Goal: Task Accomplishment & Management: Manage account settings

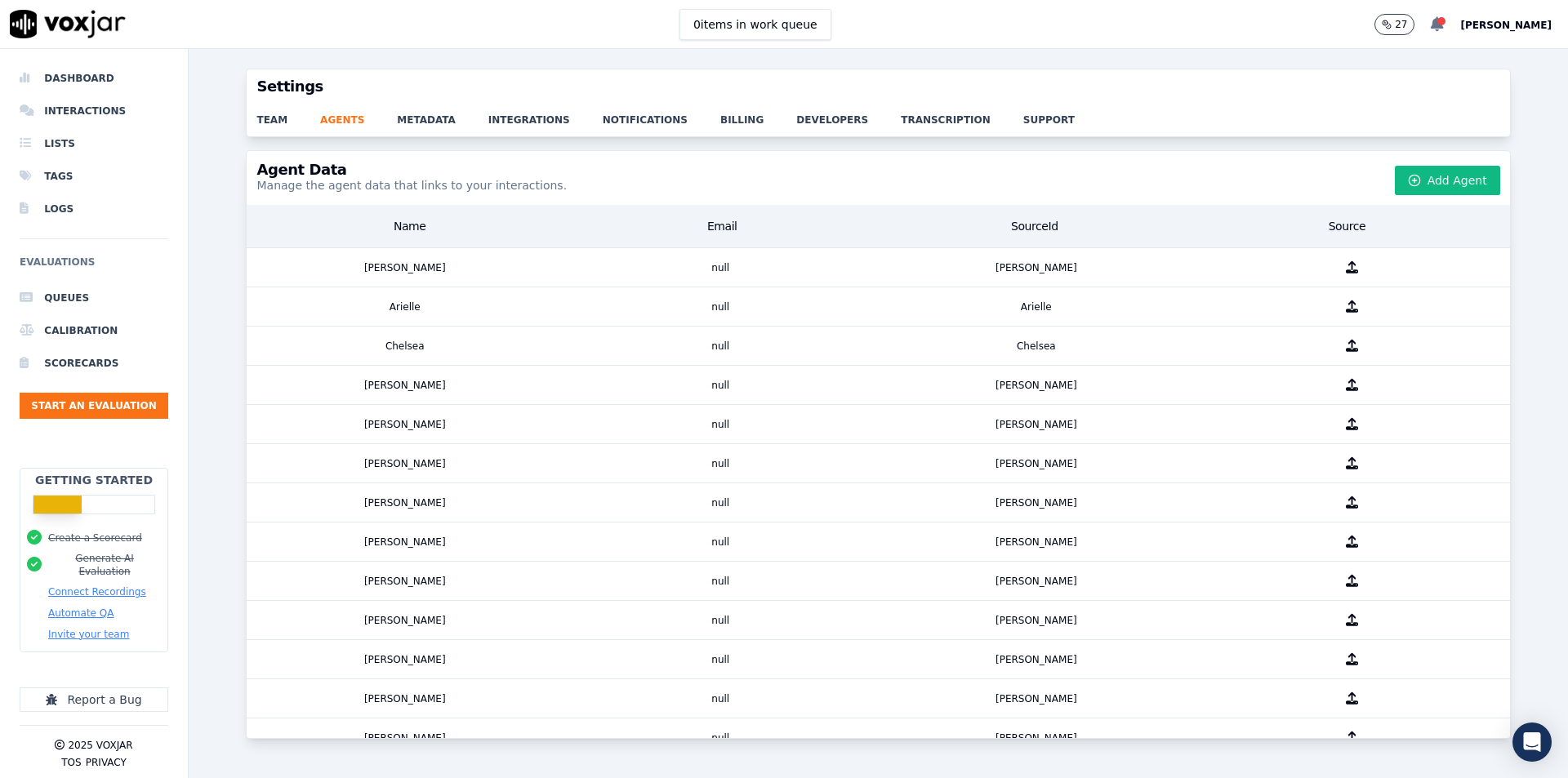
click at [1444, 22] on icon at bounding box center [1437, 24] width 13 height 15
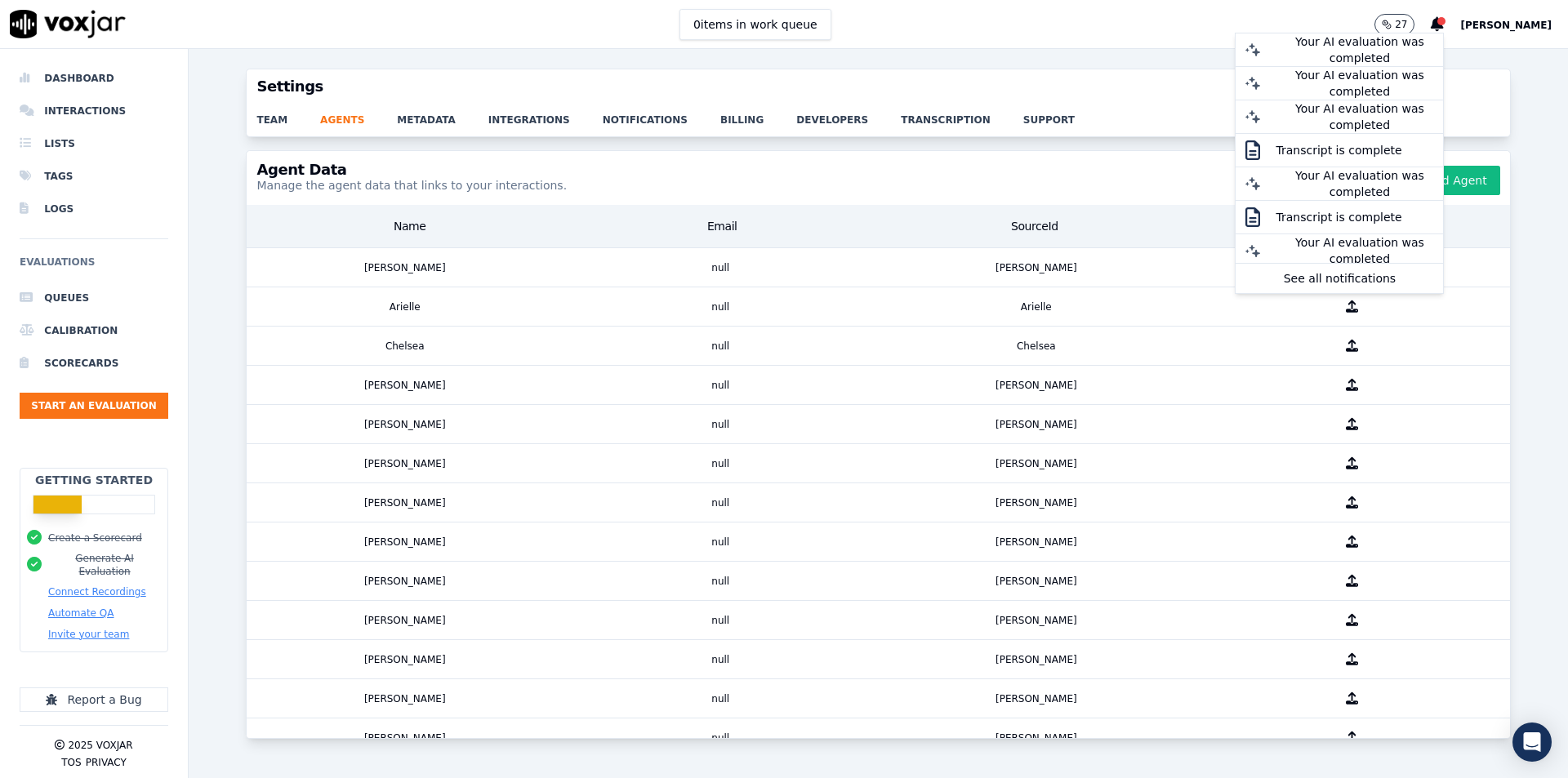
click at [1527, 79] on div "Settings team agents metadata integrations notifications billing developers tra…" at bounding box center [878, 413] width 1380 height 729
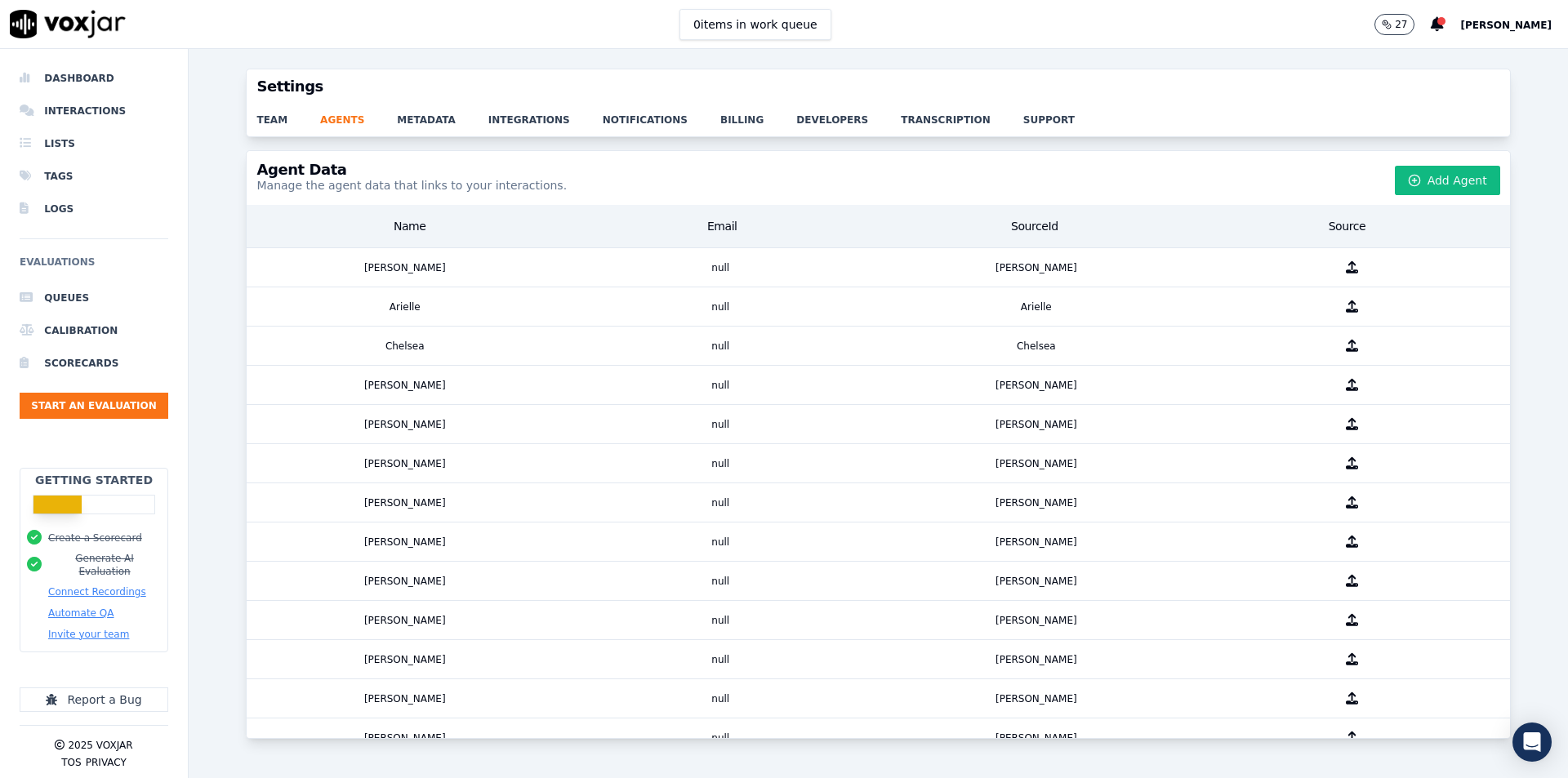
click at [1405, 17] on button "27" at bounding box center [1394, 24] width 40 height 21
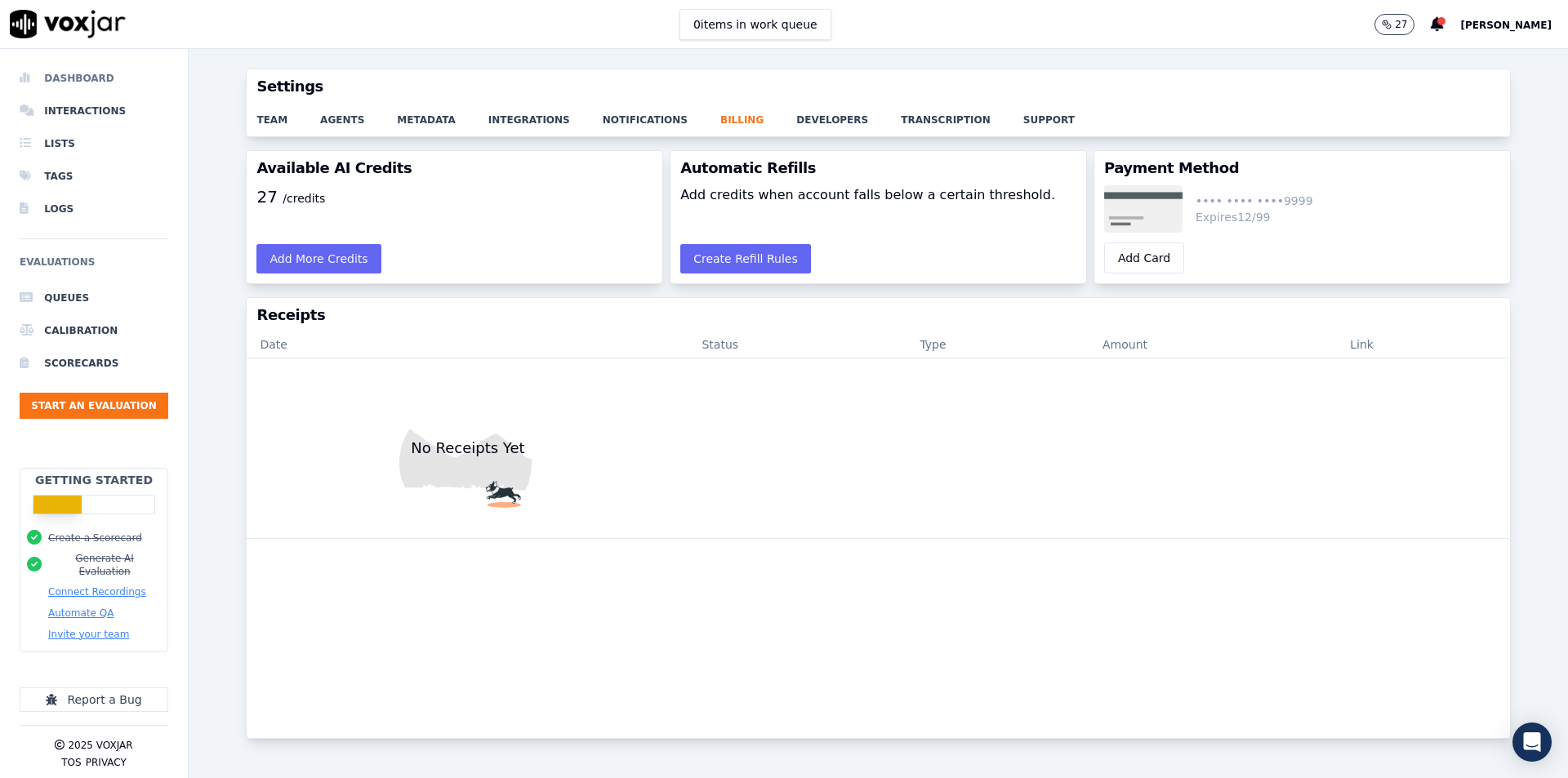
click at [84, 82] on li "Dashboard" at bounding box center [94, 78] width 148 height 32
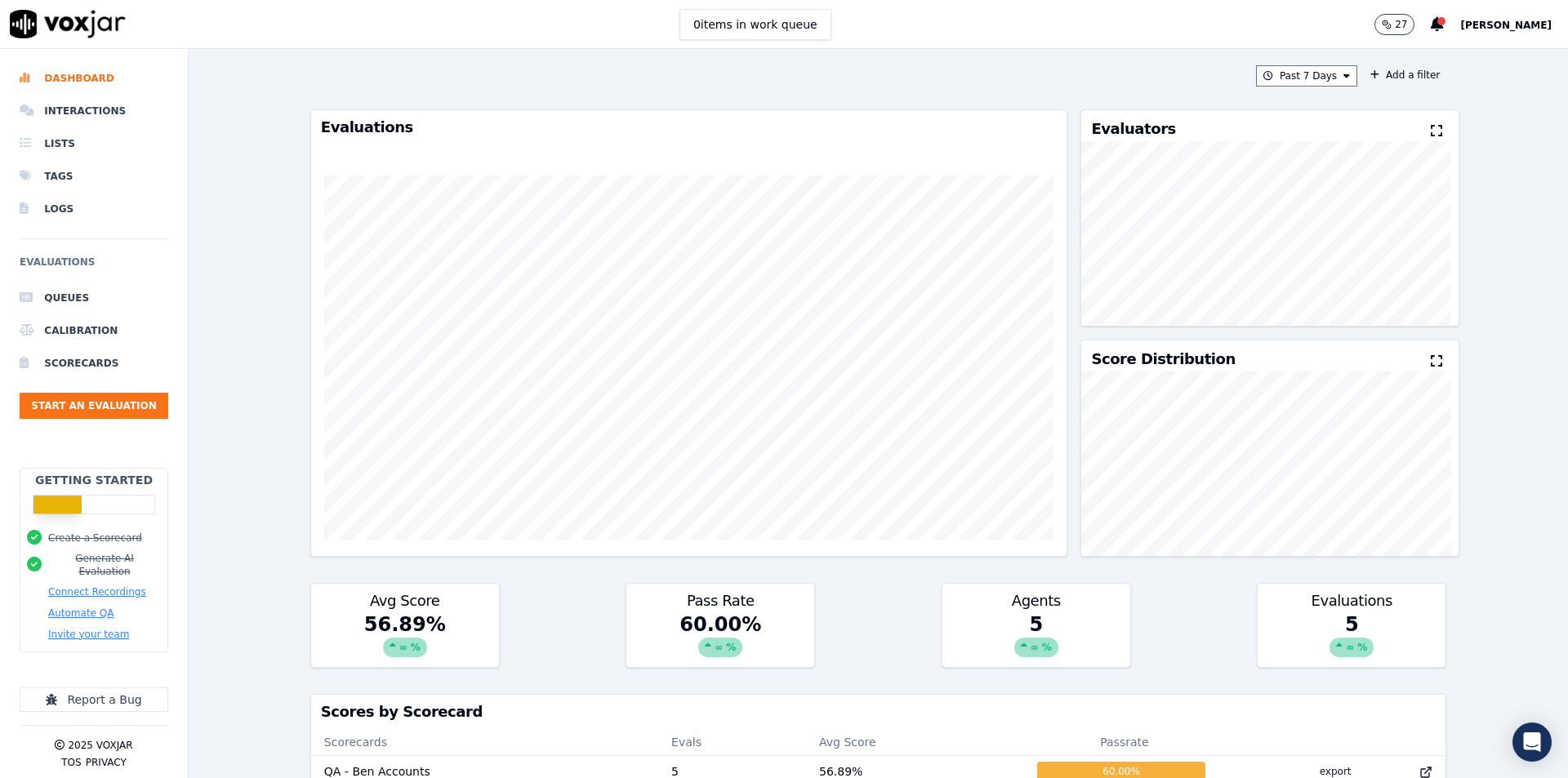
click at [819, 82] on div "Past 7 Days Add a filter" at bounding box center [879, 76] width 1136 height 21
click at [86, 351] on li "Scorecards" at bounding box center [94, 363] width 148 height 32
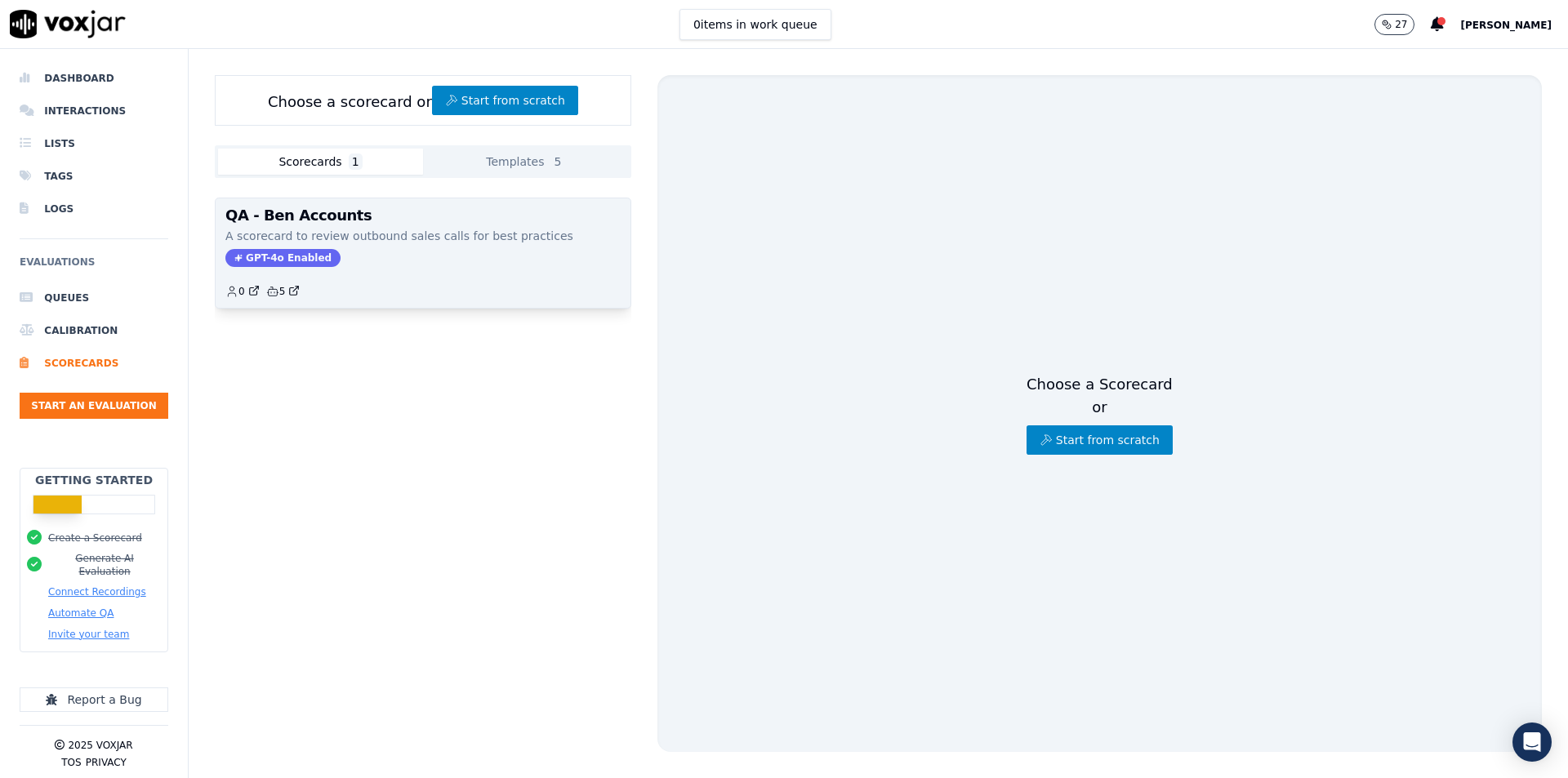
click at [430, 220] on h3 "QA - Ben Accounts" at bounding box center [423, 215] width 395 height 15
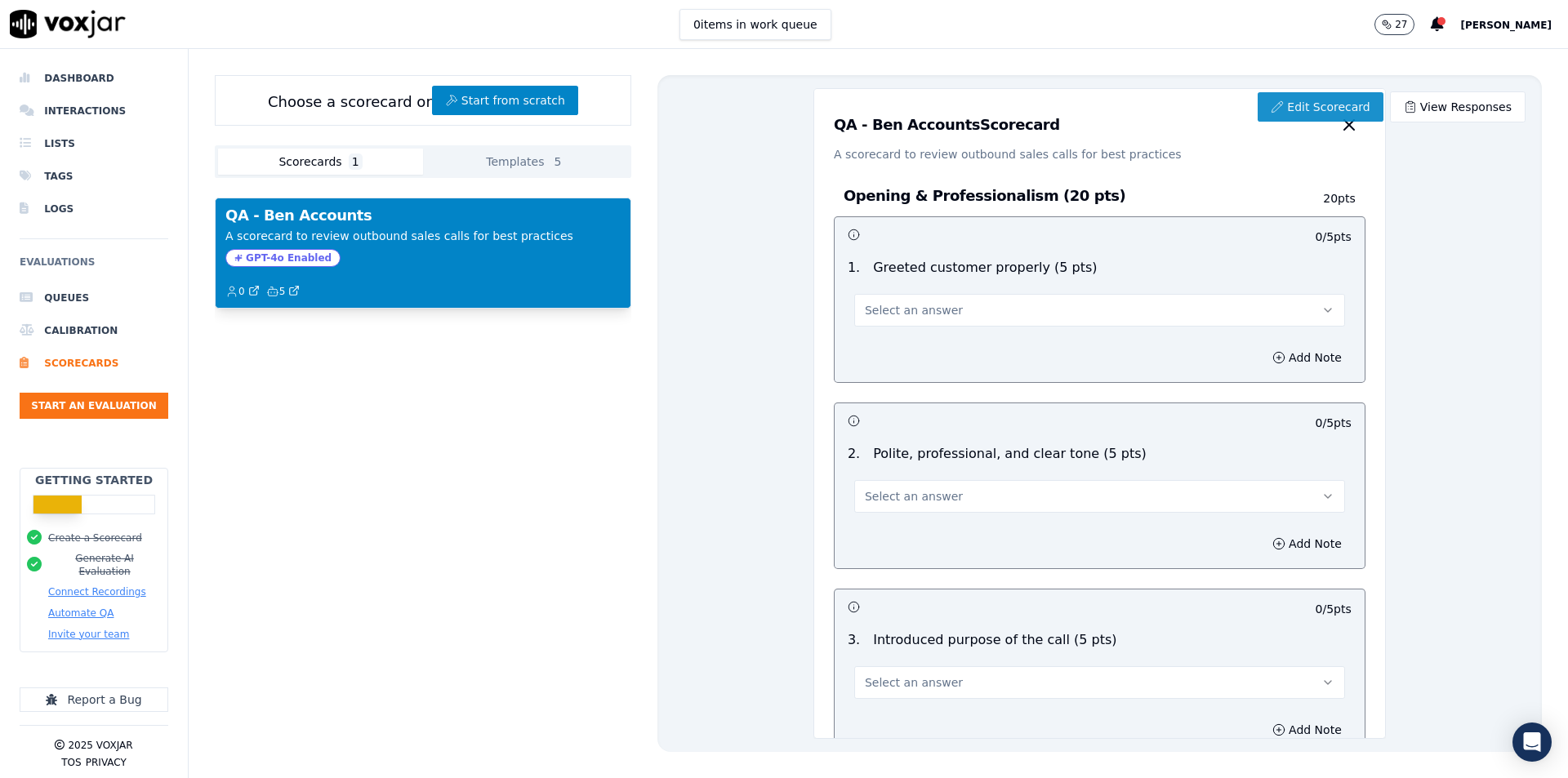
click at [1316, 108] on link "Edit Scorecard" at bounding box center [1320, 107] width 125 height 29
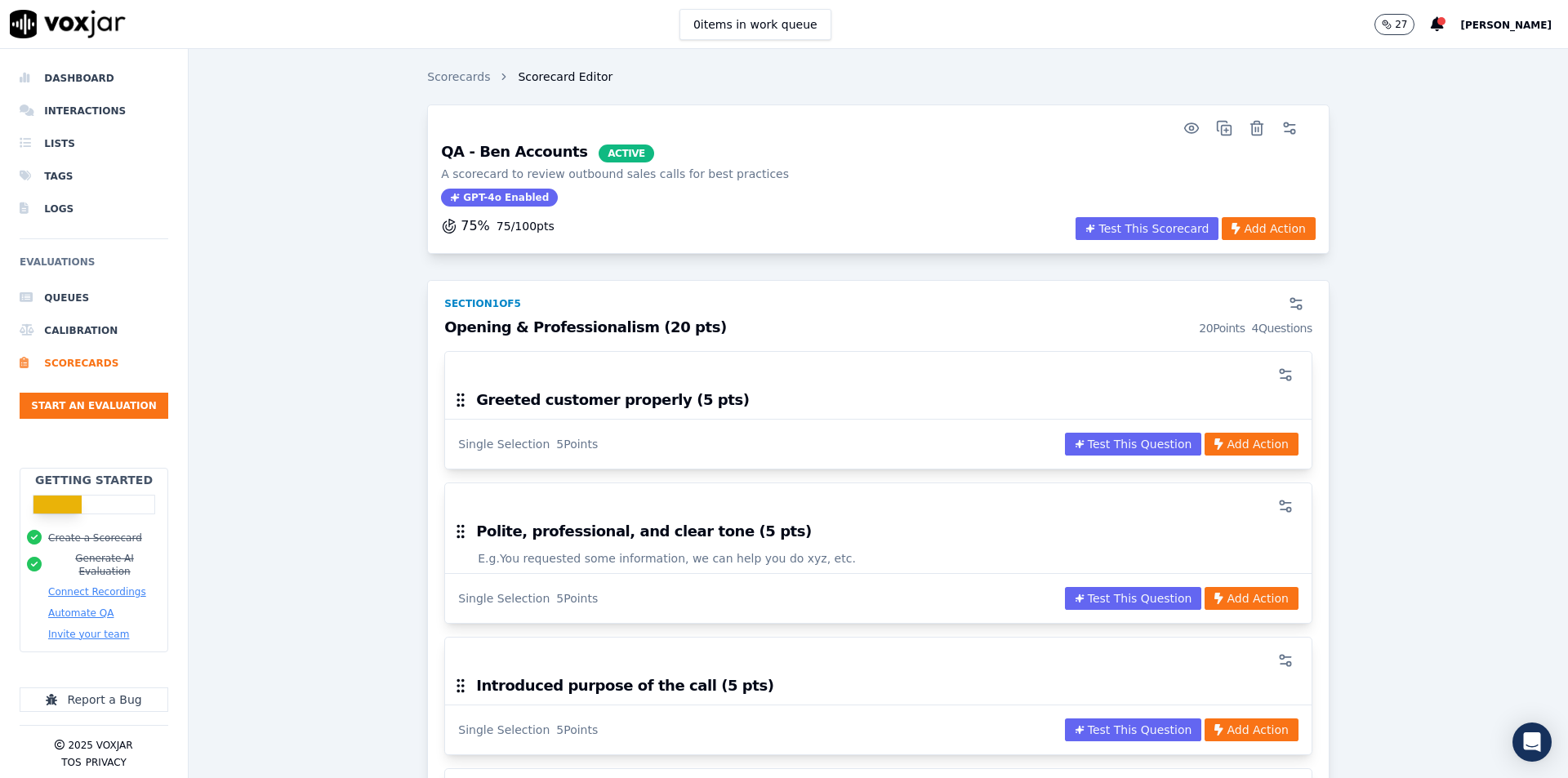
click at [503, 227] on p "75 / 100 pts" at bounding box center [525, 225] width 58 height 17
click at [639, 143] on div at bounding box center [869, 128] width 875 height 32
click at [1275, 129] on button "button" at bounding box center [1289, 128] width 32 height 32
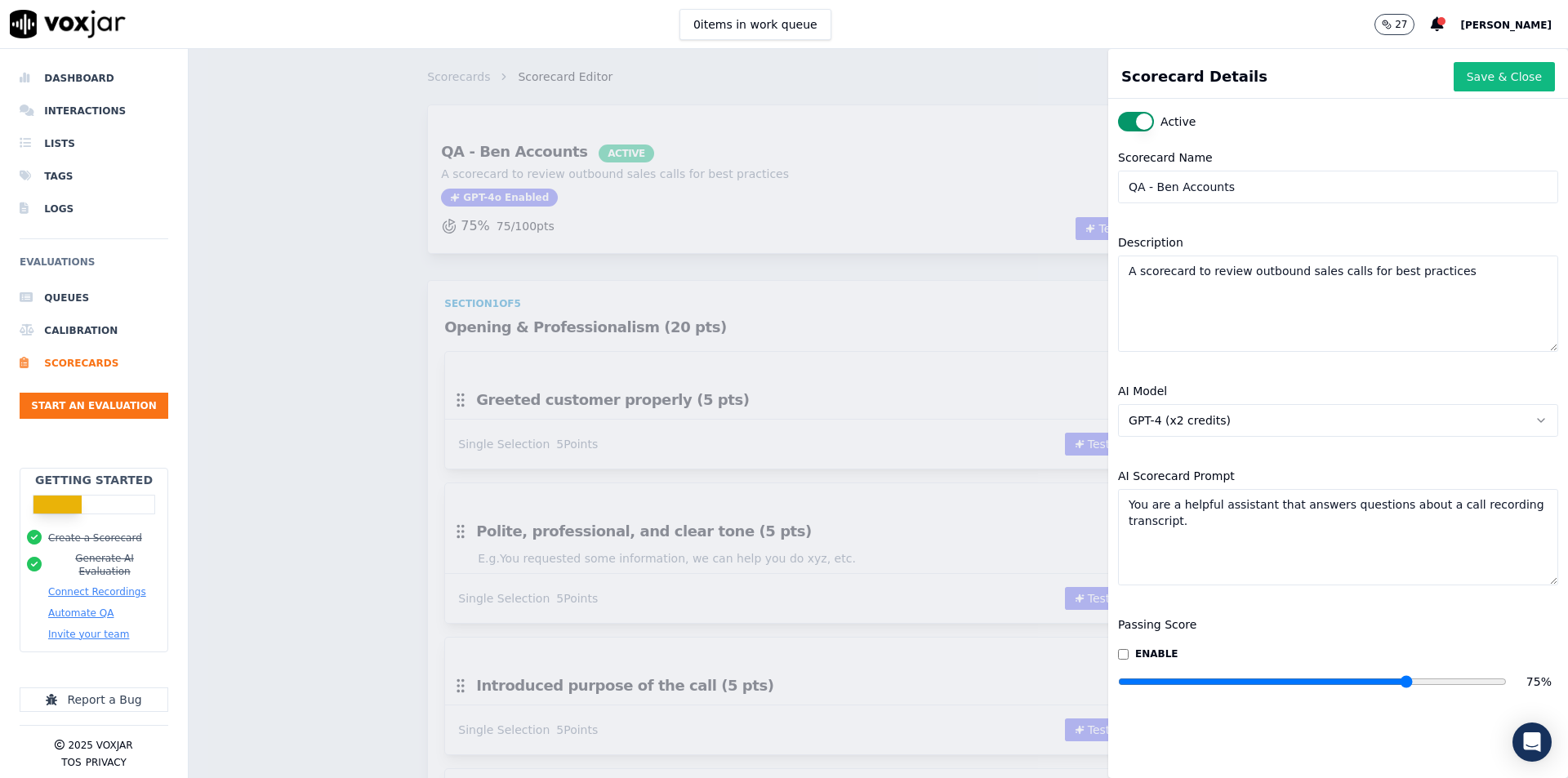
click at [1377, 589] on div "AI Scorecard Prompt You are a helpful assistant that answers questions about a …" at bounding box center [1338, 526] width 460 height 139
drag, startPoint x: 1377, startPoint y: 679, endPoint x: 1431, endPoint y: 685, distance: 54.3
type input "90"
click at [1431, 685] on input "range" at bounding box center [1312, 681] width 389 height 7
click at [1470, 80] on button "Save & Close" at bounding box center [1505, 77] width 102 height 29
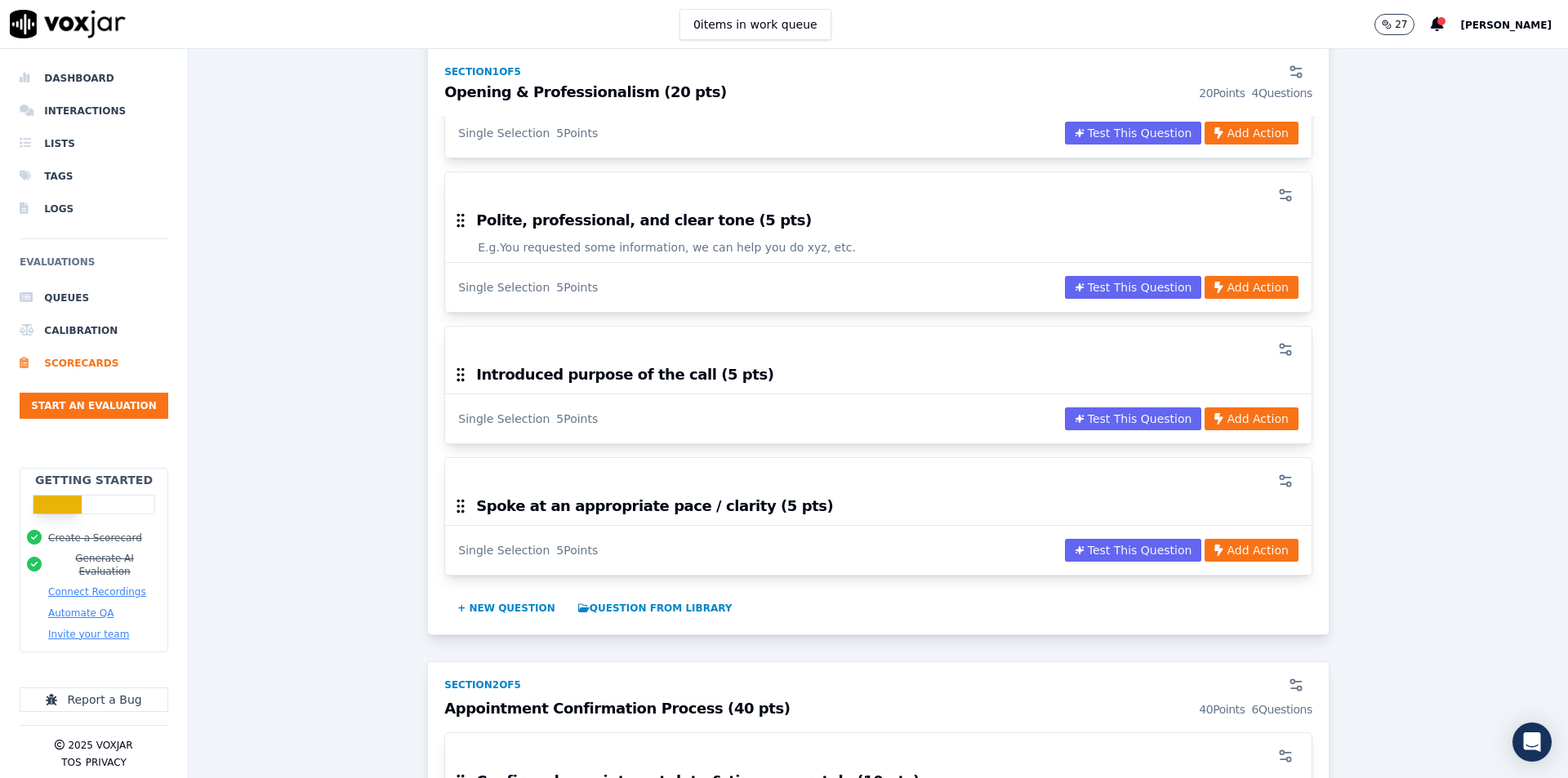
scroll to position [82, 0]
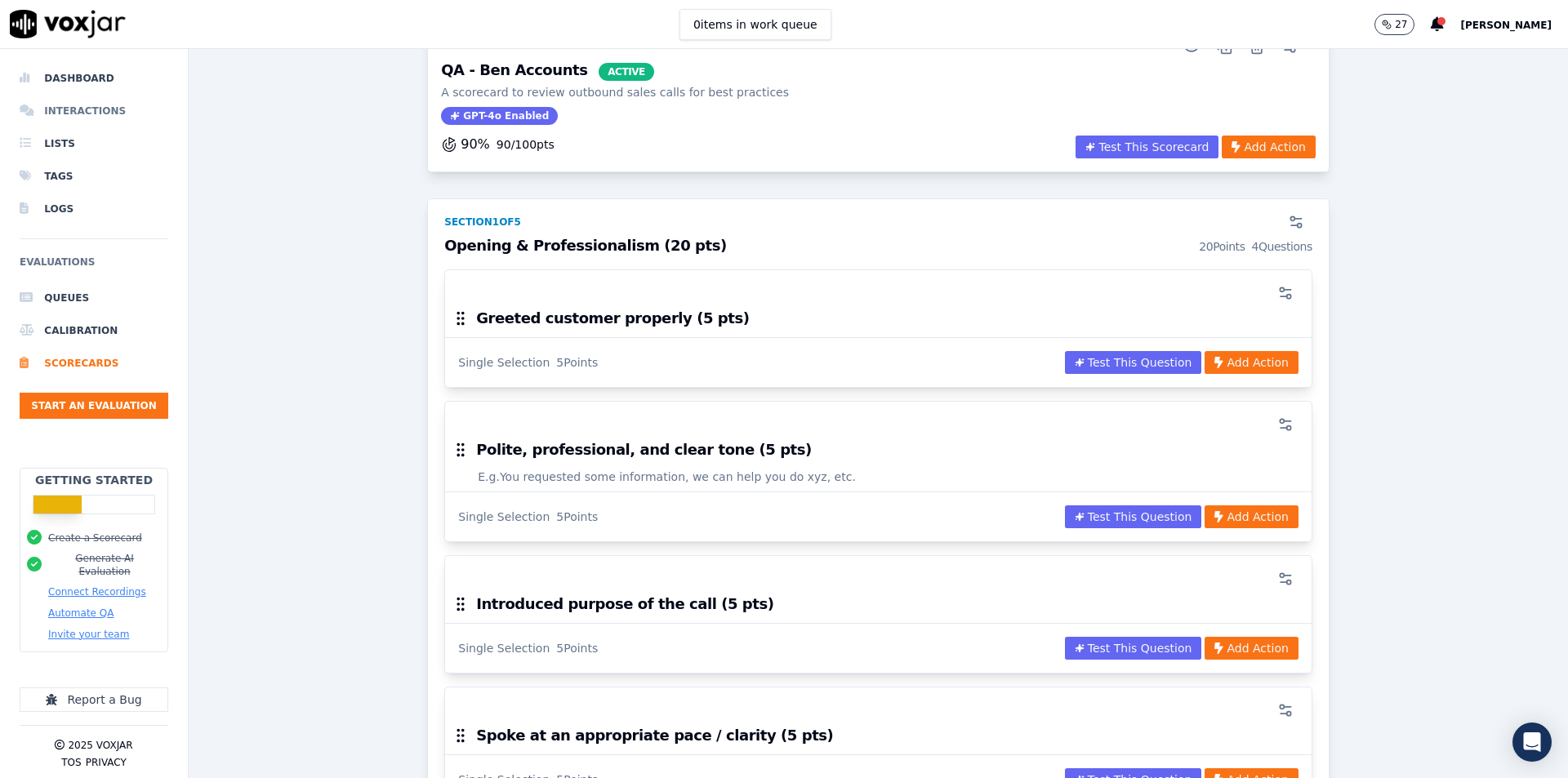
click at [81, 108] on li "Interactions" at bounding box center [94, 110] width 148 height 32
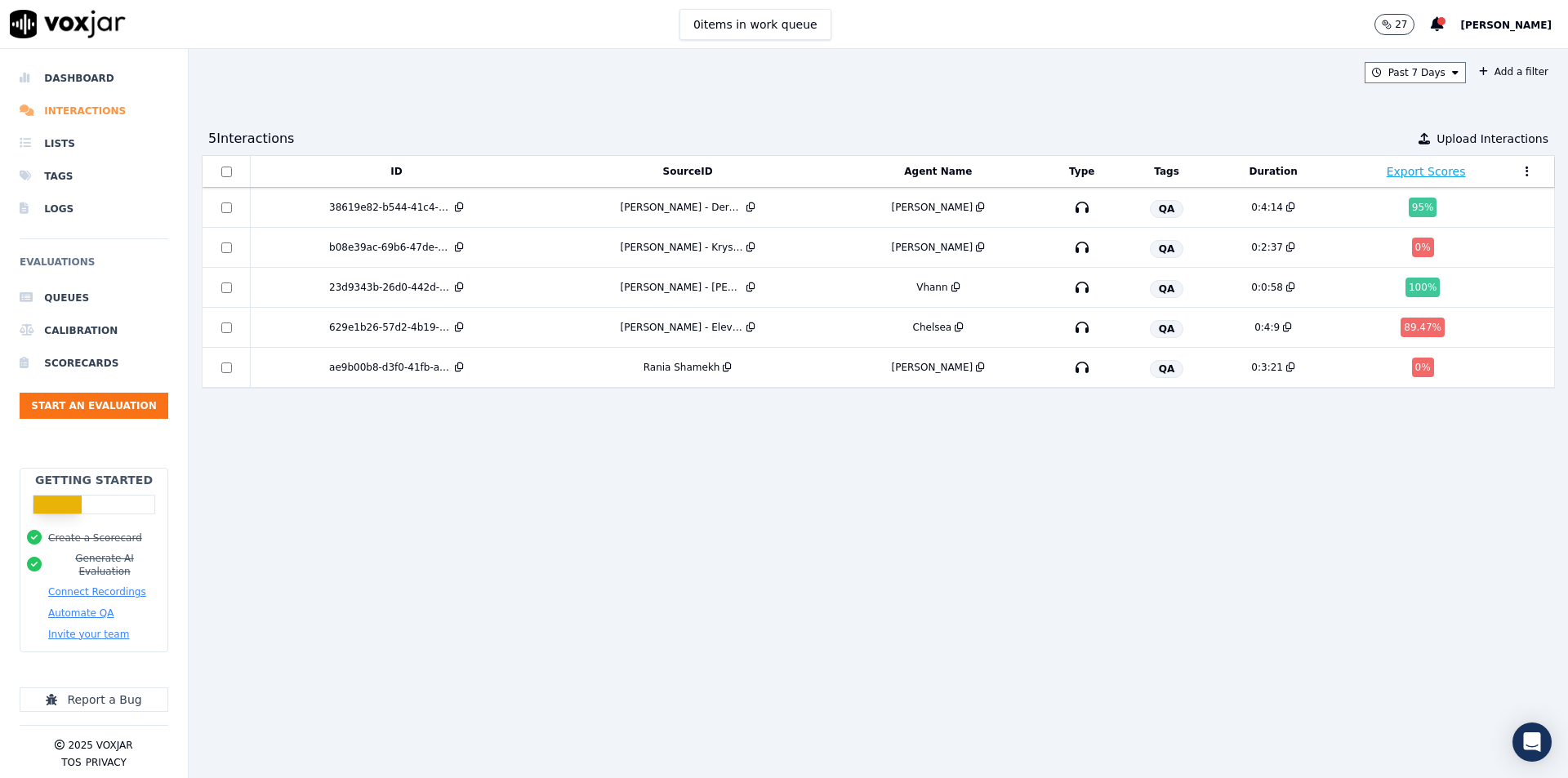
click at [67, 107] on li "Interactions" at bounding box center [94, 110] width 148 height 32
click at [992, 514] on div "ID SourceID Agent Name Type Tags Duration Export Scores 38619e82-b544-41c4-9f04…" at bounding box center [879, 460] width 1353 height 610
click at [863, 442] on div "ID SourceID Agent Name Type Tags Duration Export Scores 38619e82-b544-41c4-9f04…" at bounding box center [879, 460] width 1353 height 610
click at [866, 477] on div "ID SourceID Agent Name Type Tags Duration Export Scores 38619e82-b544-41c4-9f04…" at bounding box center [879, 460] width 1353 height 610
click at [1224, 434] on div "ID SourceID Agent Name Type Tags Duration Export Scores 38619e82-b544-41c4-9f04…" at bounding box center [879, 460] width 1353 height 610
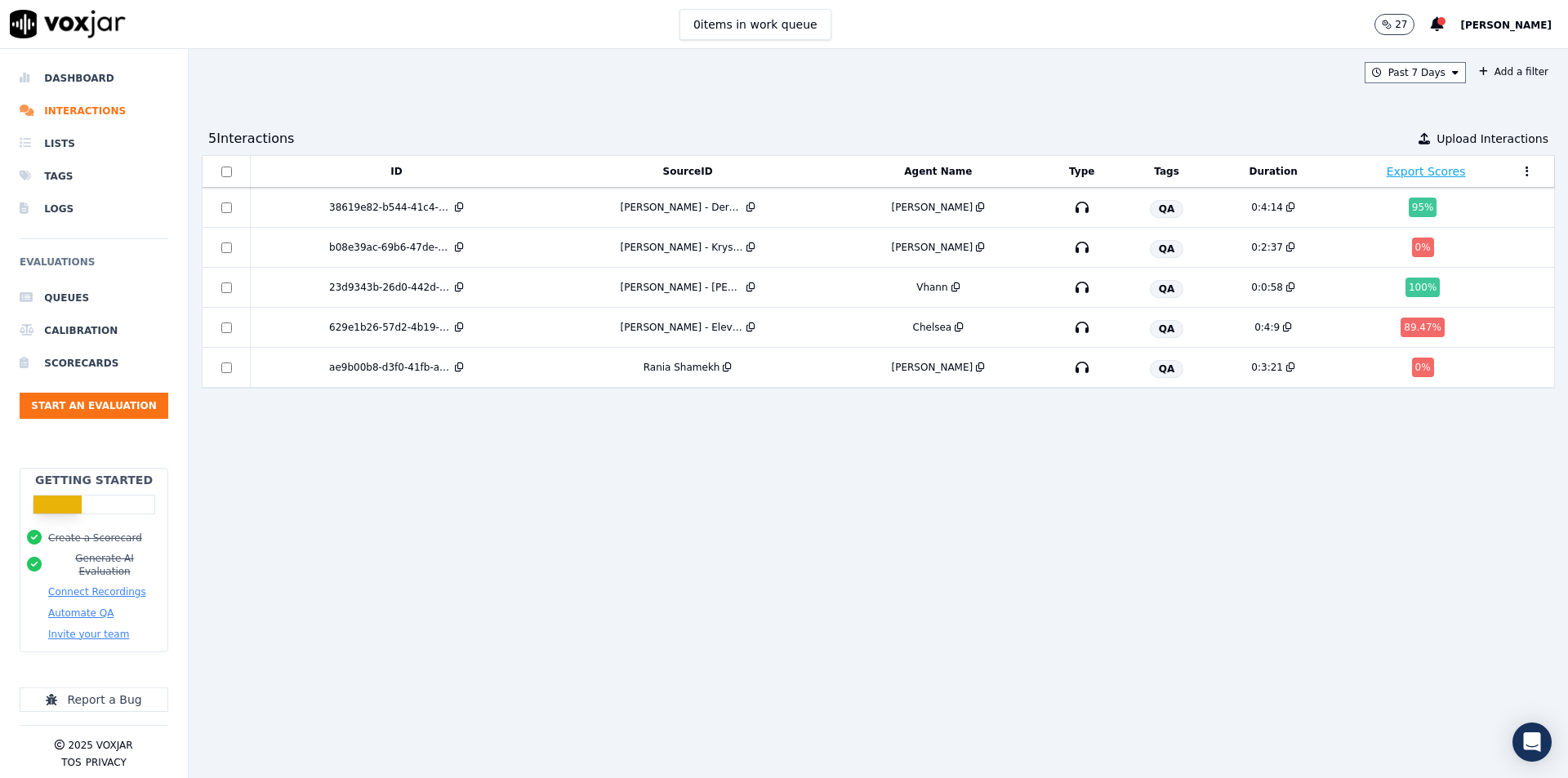
click at [1277, 505] on div "ID SourceID Agent Name Type Tags Duration Export Scores 38619e82-b544-41c4-9f04…" at bounding box center [879, 460] width 1353 height 610
click at [1507, 25] on span "Mariel Trinidad" at bounding box center [1506, 25] width 92 height 12
click at [1430, 83] on div "Billing" at bounding box center [1469, 80] width 175 height 26
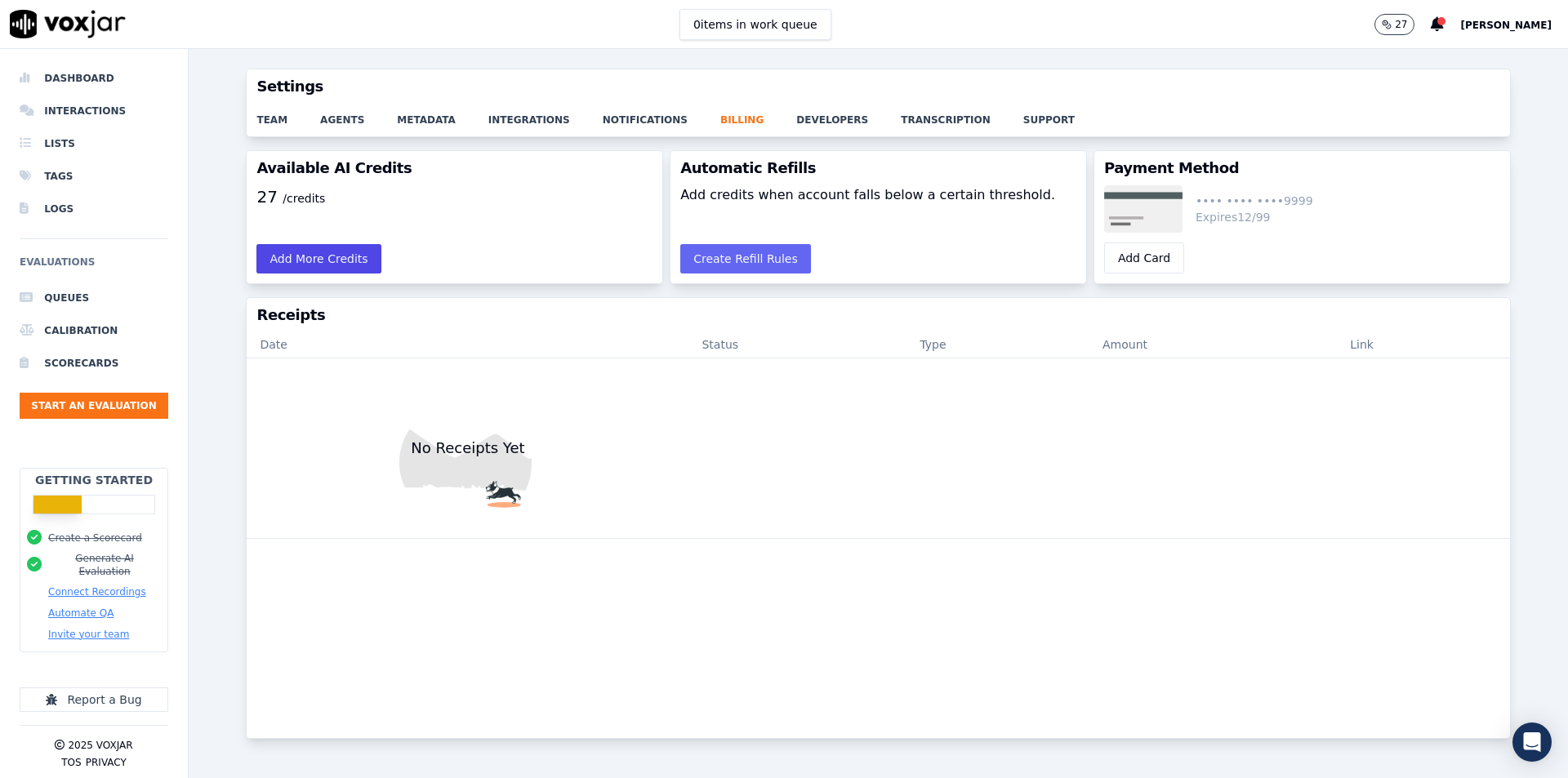
click at [343, 266] on button "Add More Credits" at bounding box center [318, 259] width 124 height 29
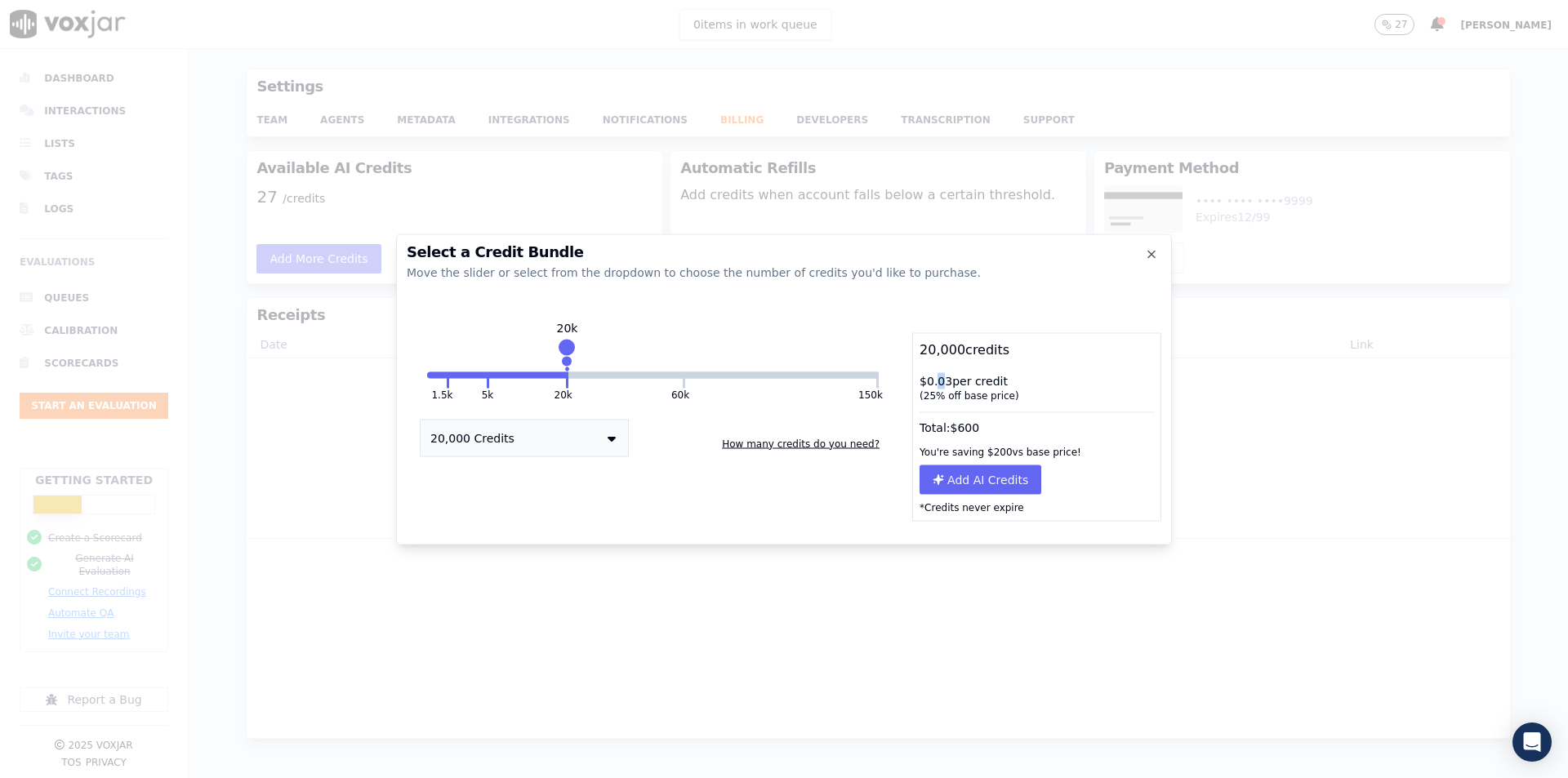
click at [943, 381] on div "$ 0.03 per credit ( 25 % off base price)" at bounding box center [1036, 387] width 247 height 42
click at [996, 385] on div "$ 0.03 per credit ( 25 % off base price)" at bounding box center [1036, 387] width 247 height 42
click at [810, 447] on button "How many credits do you need?" at bounding box center [801, 443] width 171 height 26
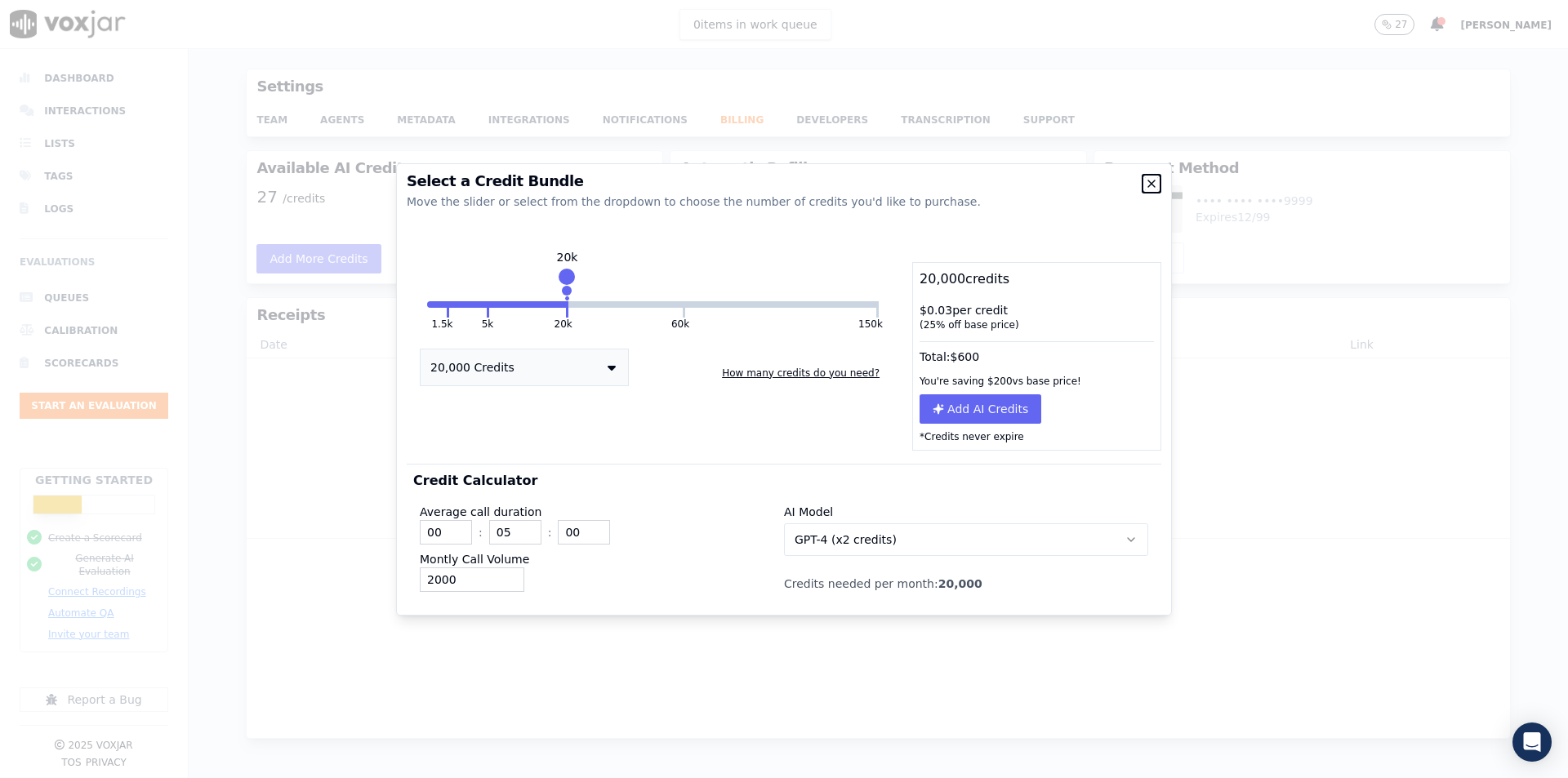
click at [1157, 188] on icon "button" at bounding box center [1151, 184] width 13 height 13
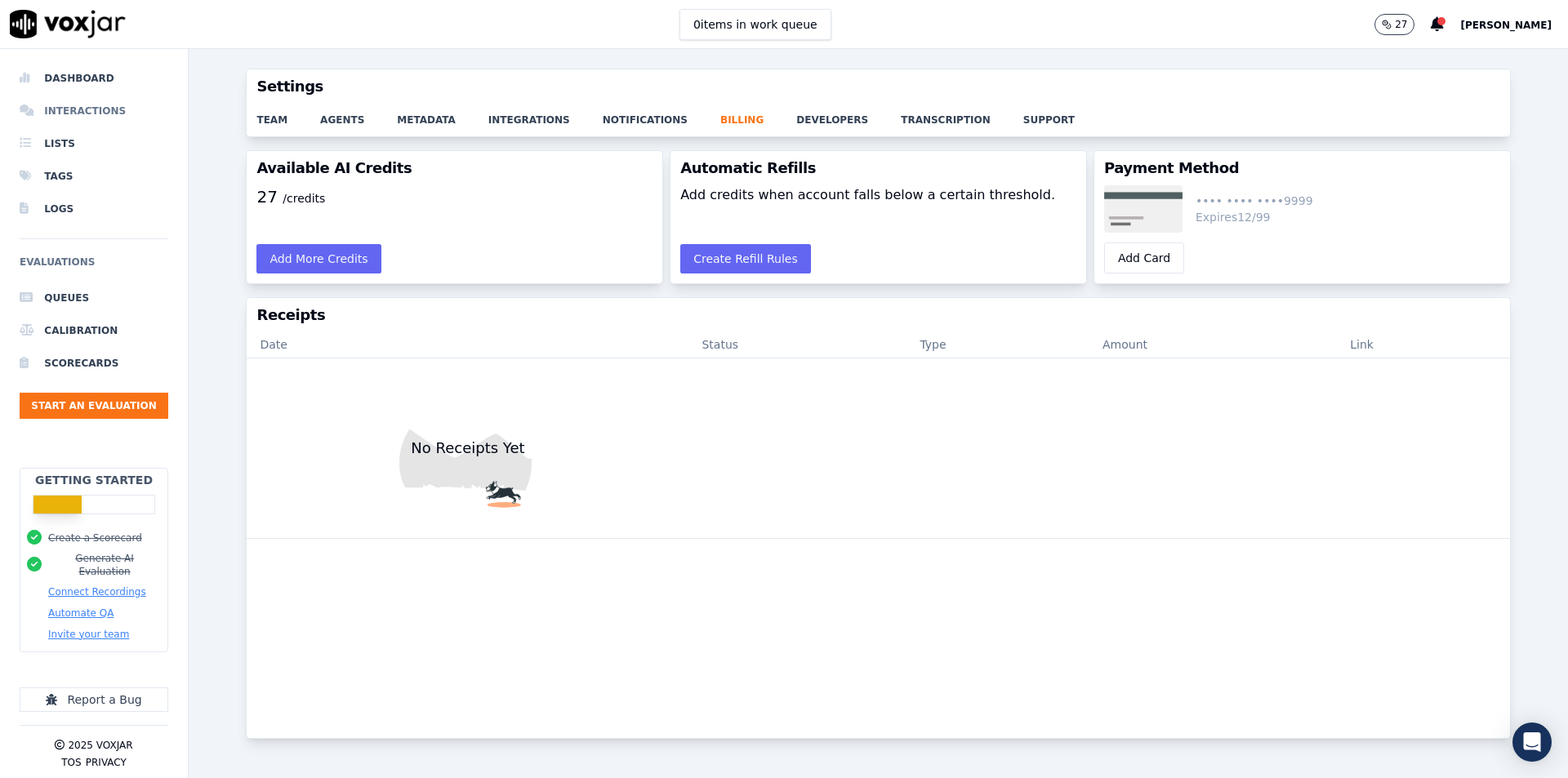
click at [116, 105] on li "Interactions" at bounding box center [94, 110] width 148 height 32
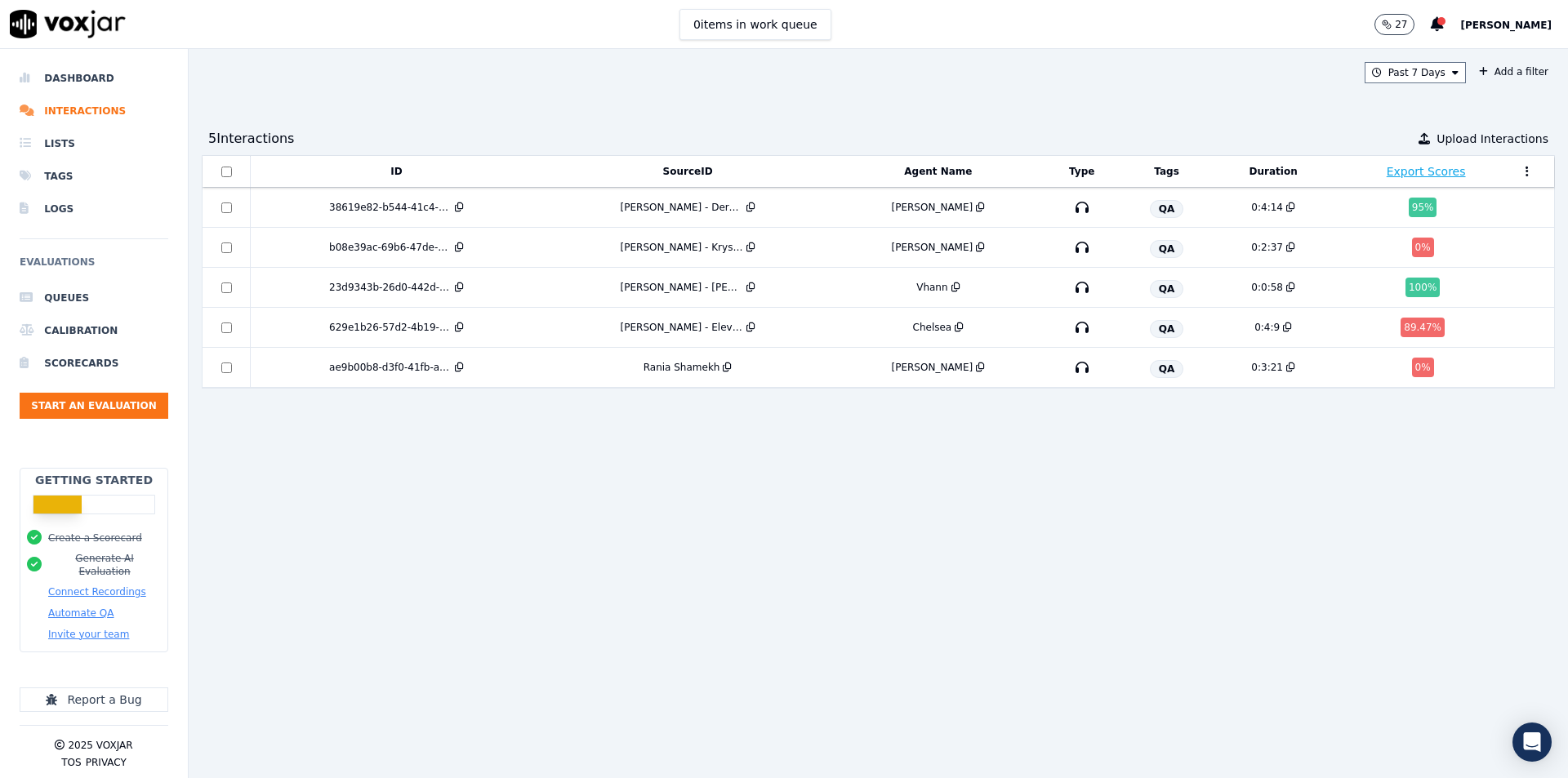
click at [562, 476] on div "ID SourceID Agent Name Type Tags Duration Export Scores 38619e82-b544-41c4-9f04…" at bounding box center [879, 460] width 1353 height 610
